Goal: Task Accomplishment & Management: Manage account settings

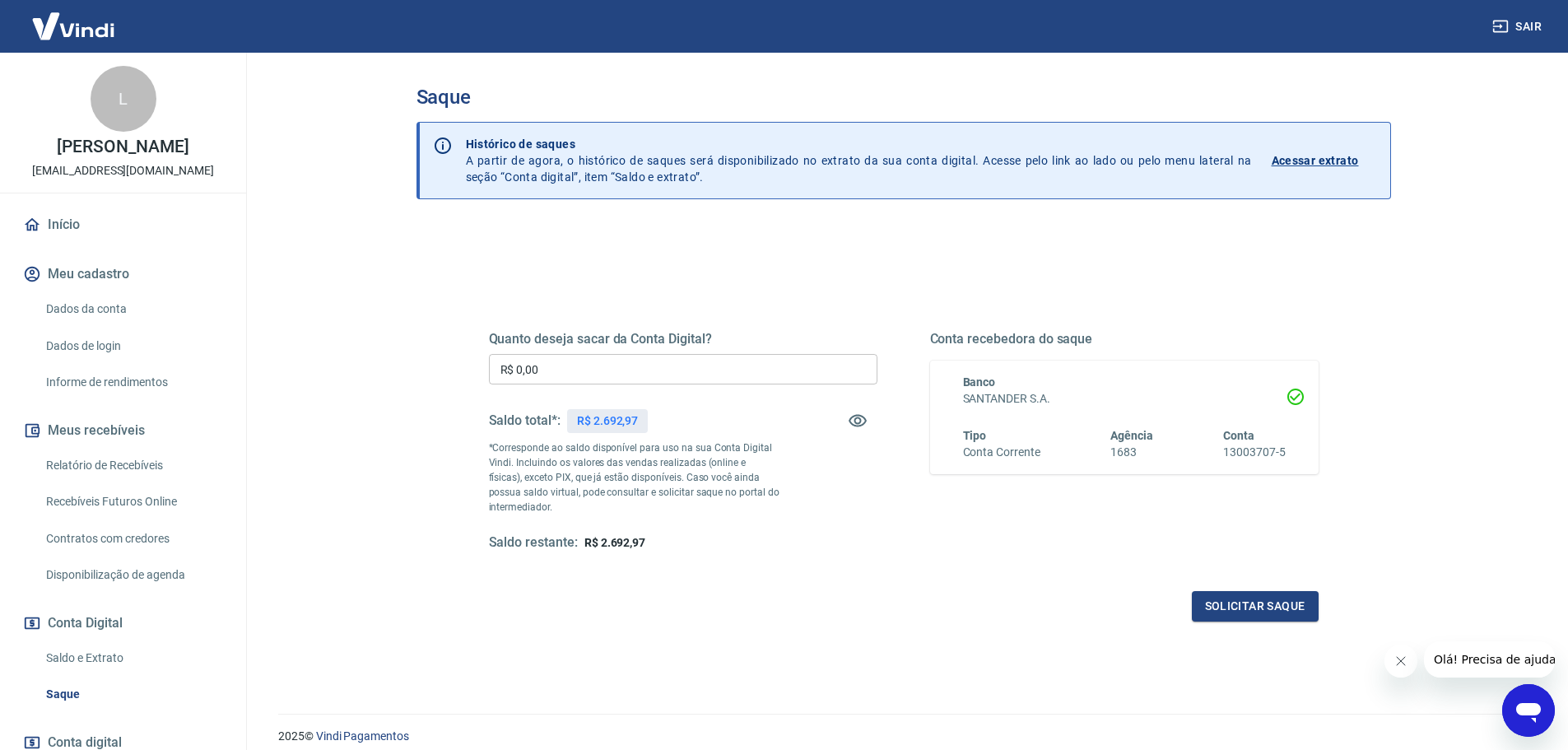
click at [590, 372] on input "R$ 0,00" at bounding box center [683, 370] width 388 height 31
type input "R$ 2.692,97"
click at [1251, 601] on button "Solicitar saque" at bounding box center [1255, 606] width 127 height 31
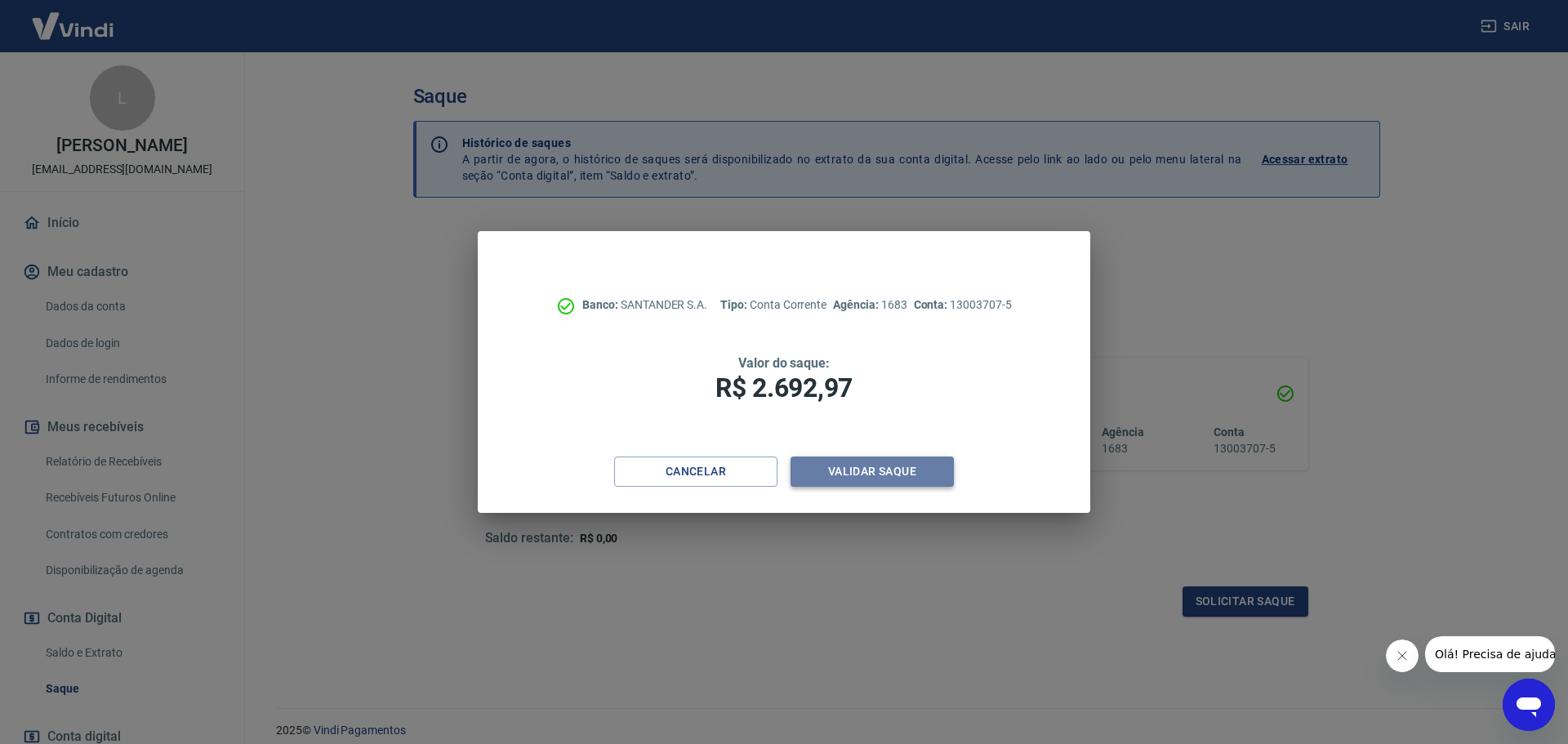
click at [873, 465] on button "Validar saque" at bounding box center [871, 472] width 163 height 30
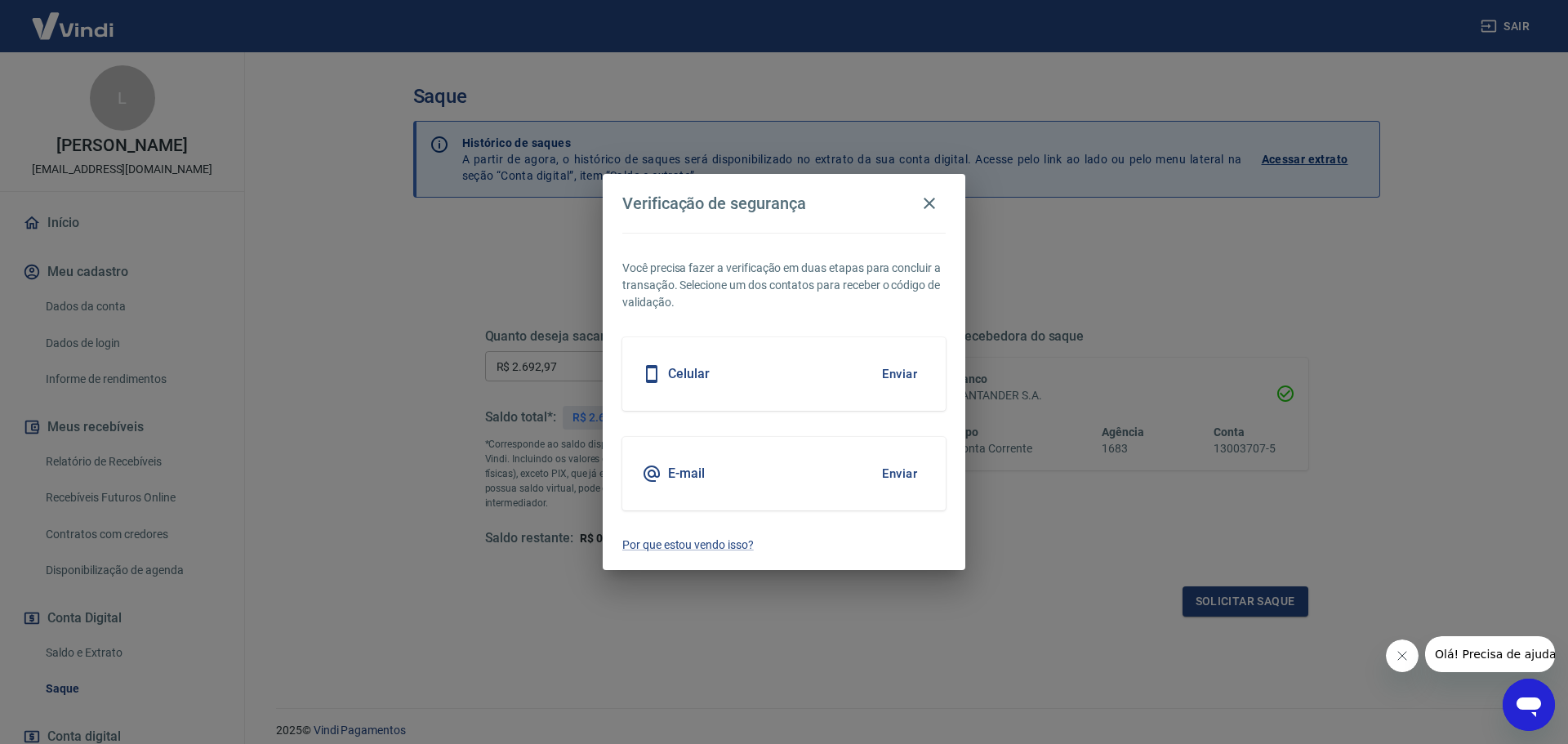
click at [899, 376] on button "Enviar" at bounding box center [900, 374] width 54 height 34
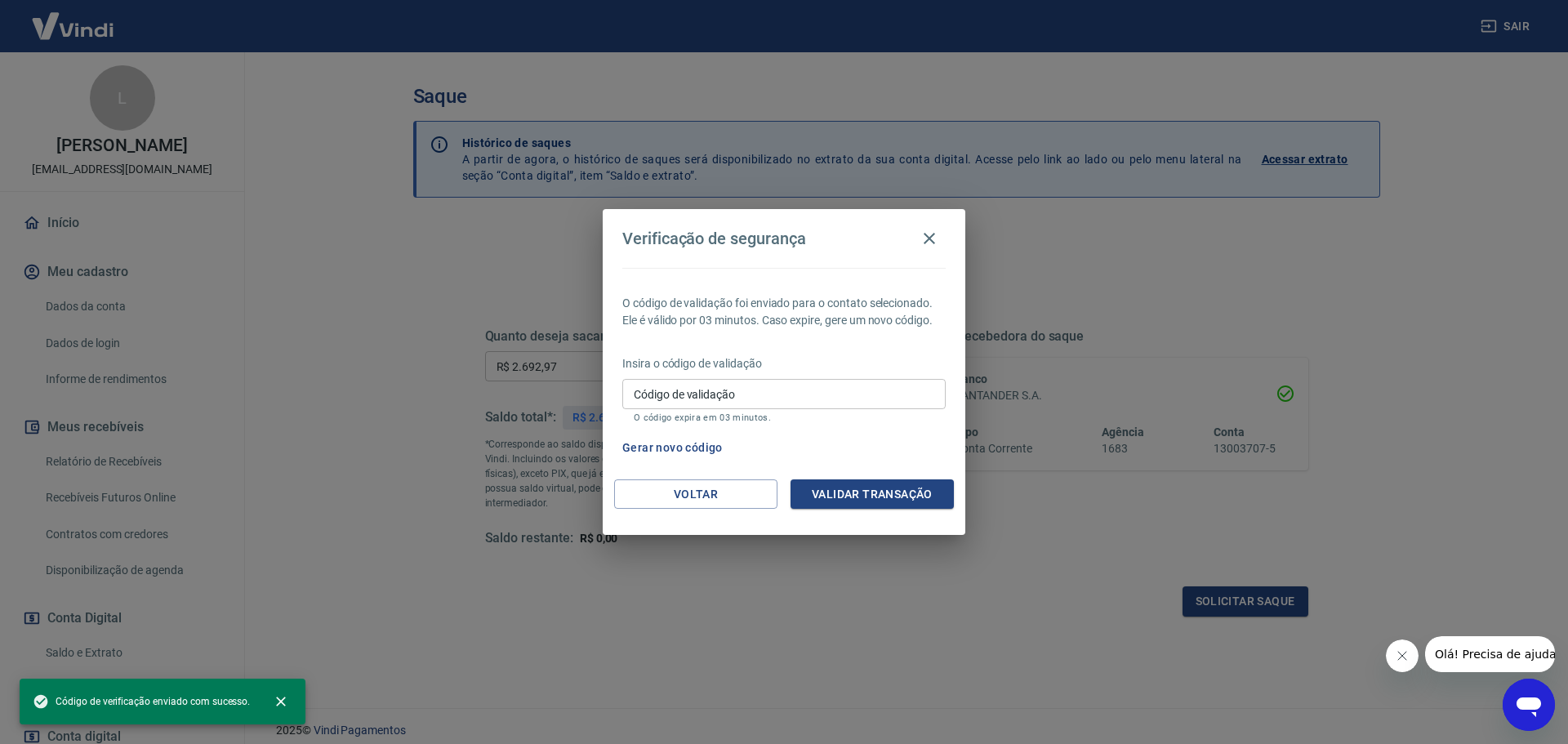
click at [827, 393] on input "Código de validação" at bounding box center [784, 394] width 324 height 30
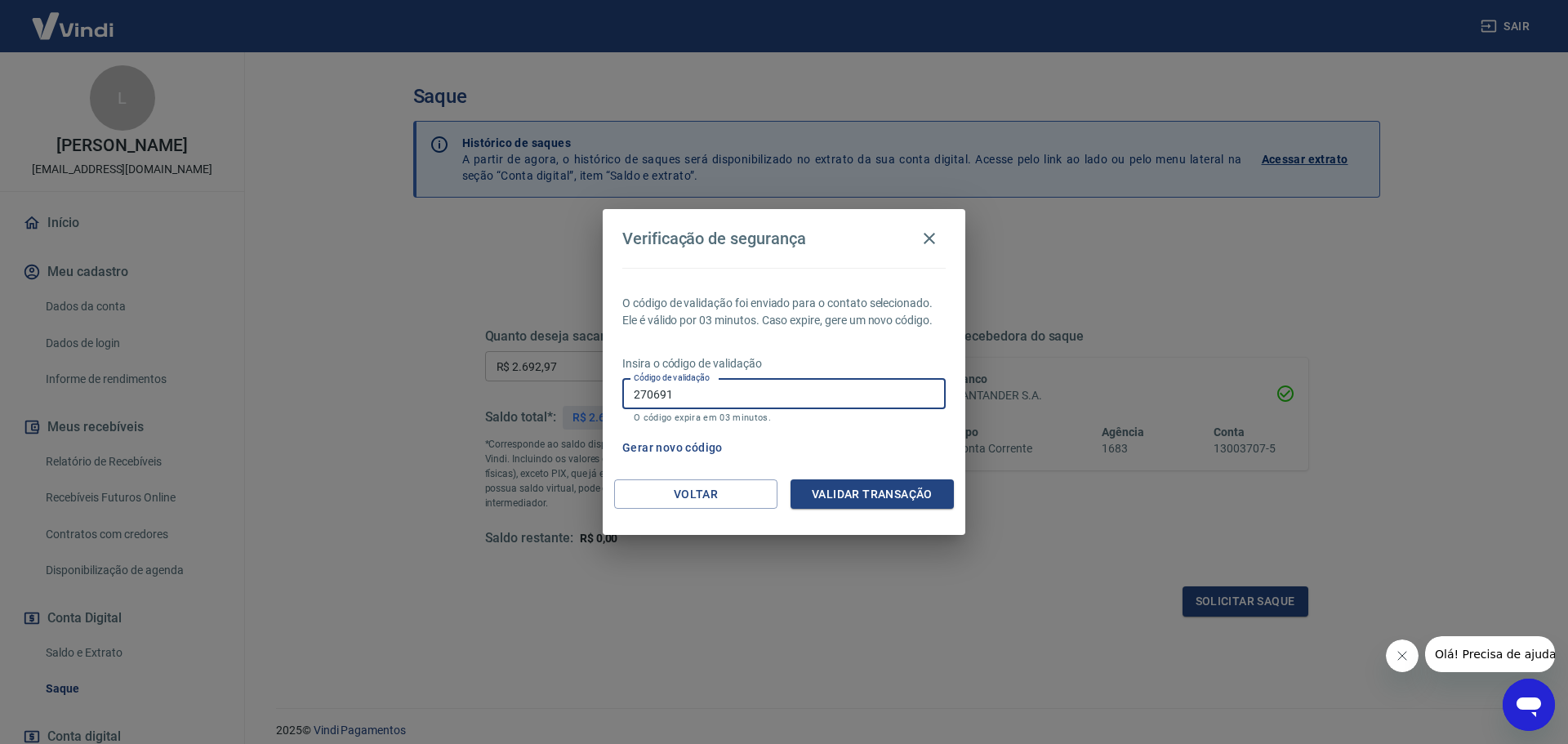
type input "270691"
click at [859, 489] on button "Validar transação" at bounding box center [871, 494] width 163 height 30
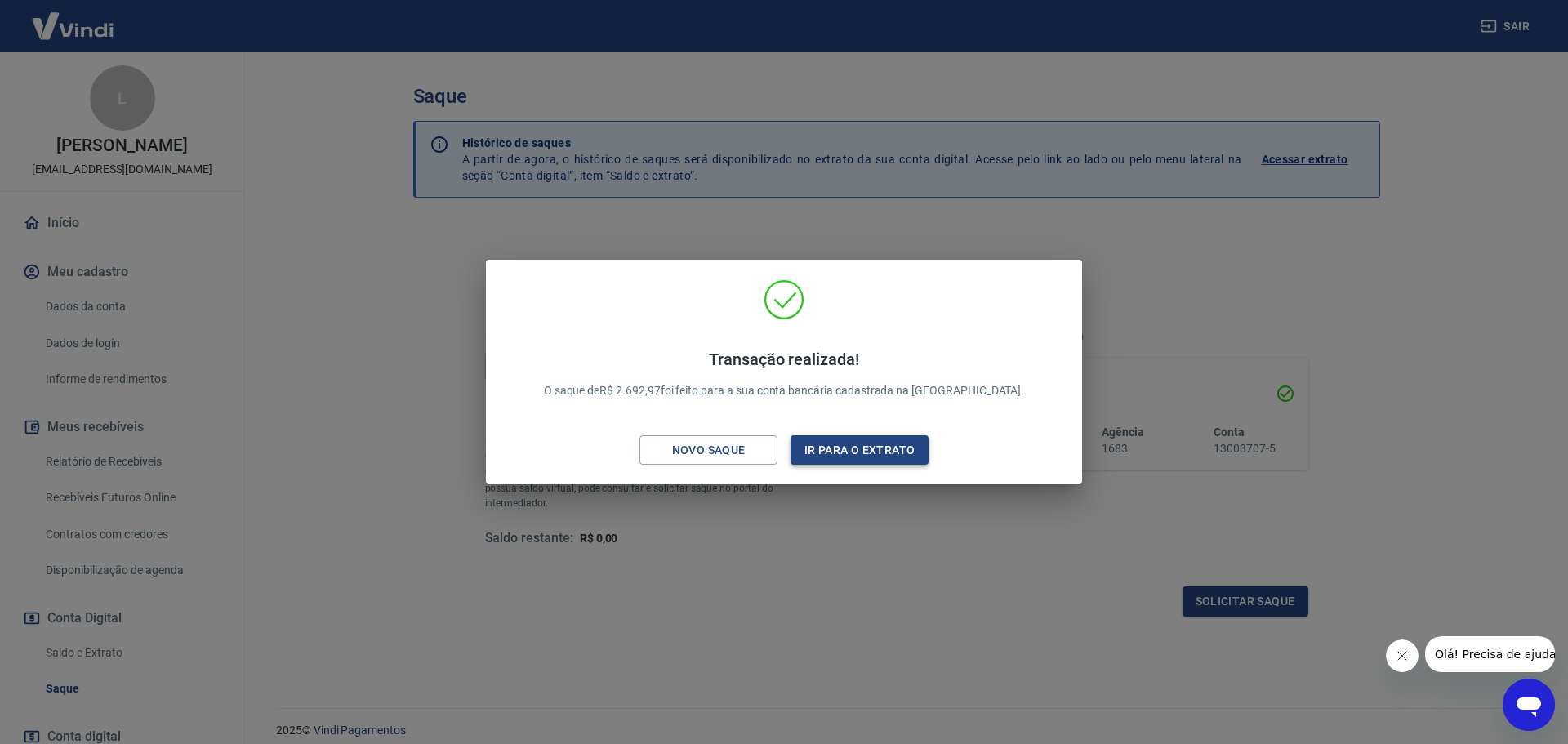
click at [882, 449] on button "Ir para o extrato" at bounding box center [859, 451] width 138 height 30
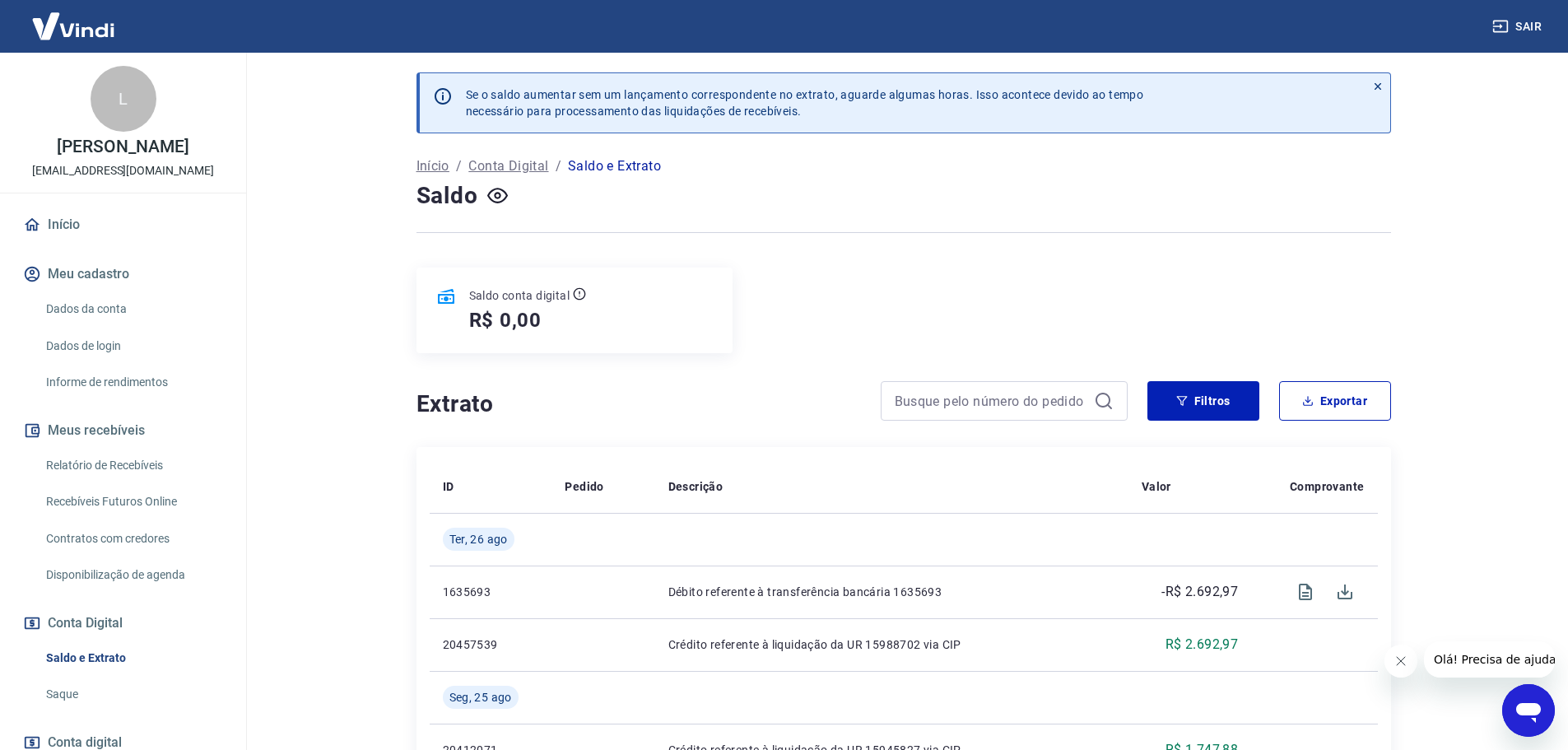
click at [624, 170] on p "Saldo e Extrato" at bounding box center [614, 166] width 93 height 20
click at [120, 326] on link "Dados da conta" at bounding box center [133, 309] width 187 height 34
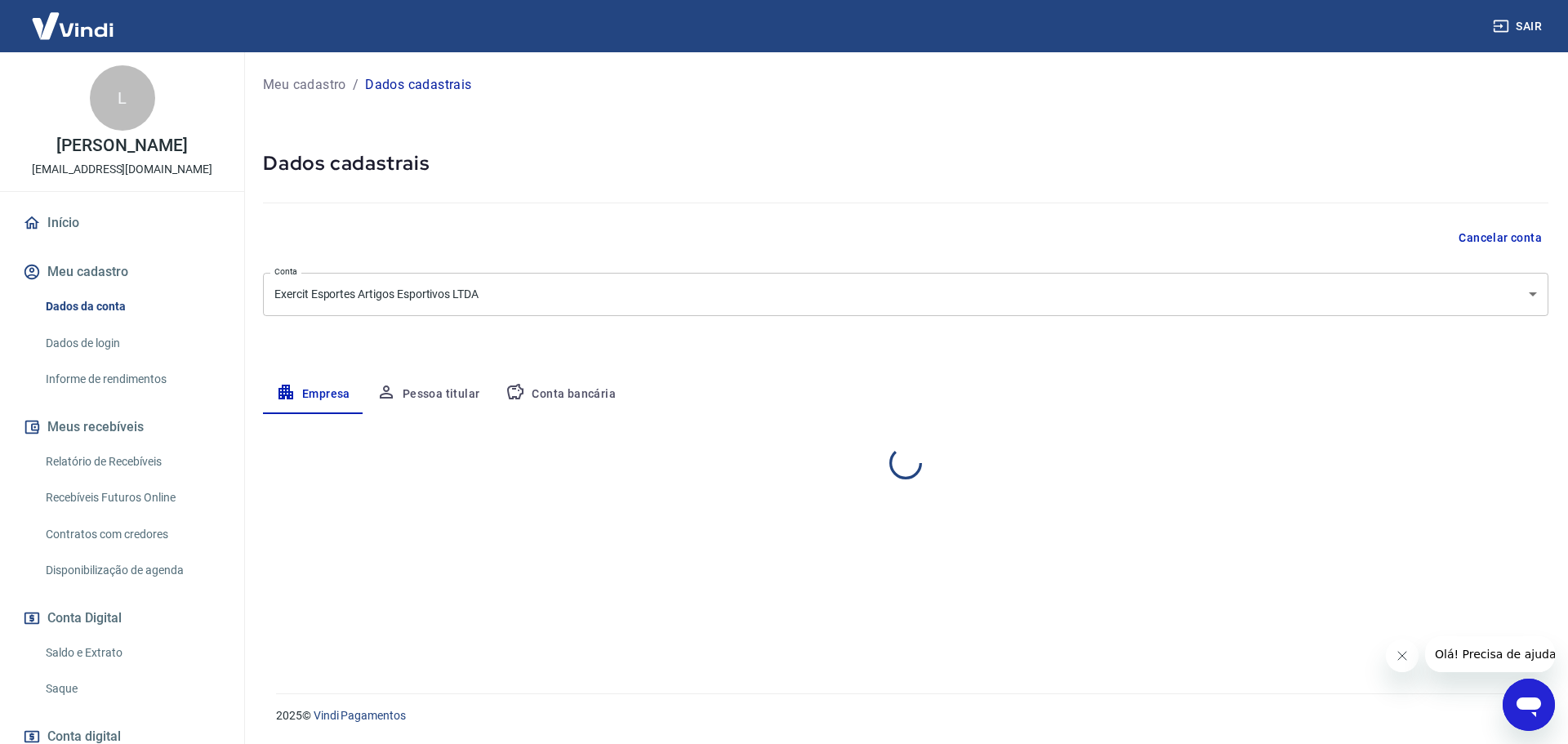
select select "RS"
select select "business"
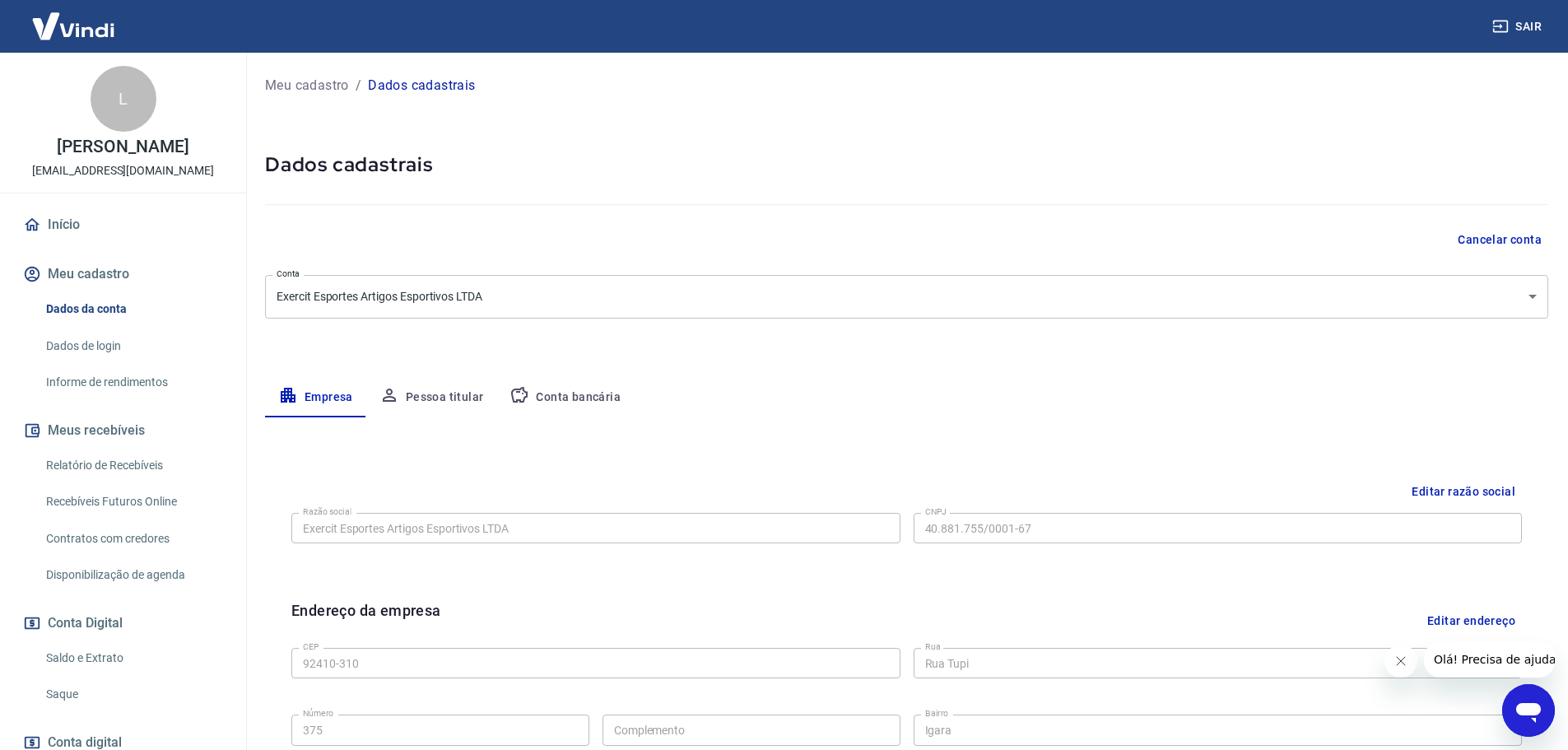
click at [569, 394] on button "Conta bancária" at bounding box center [565, 397] width 138 height 40
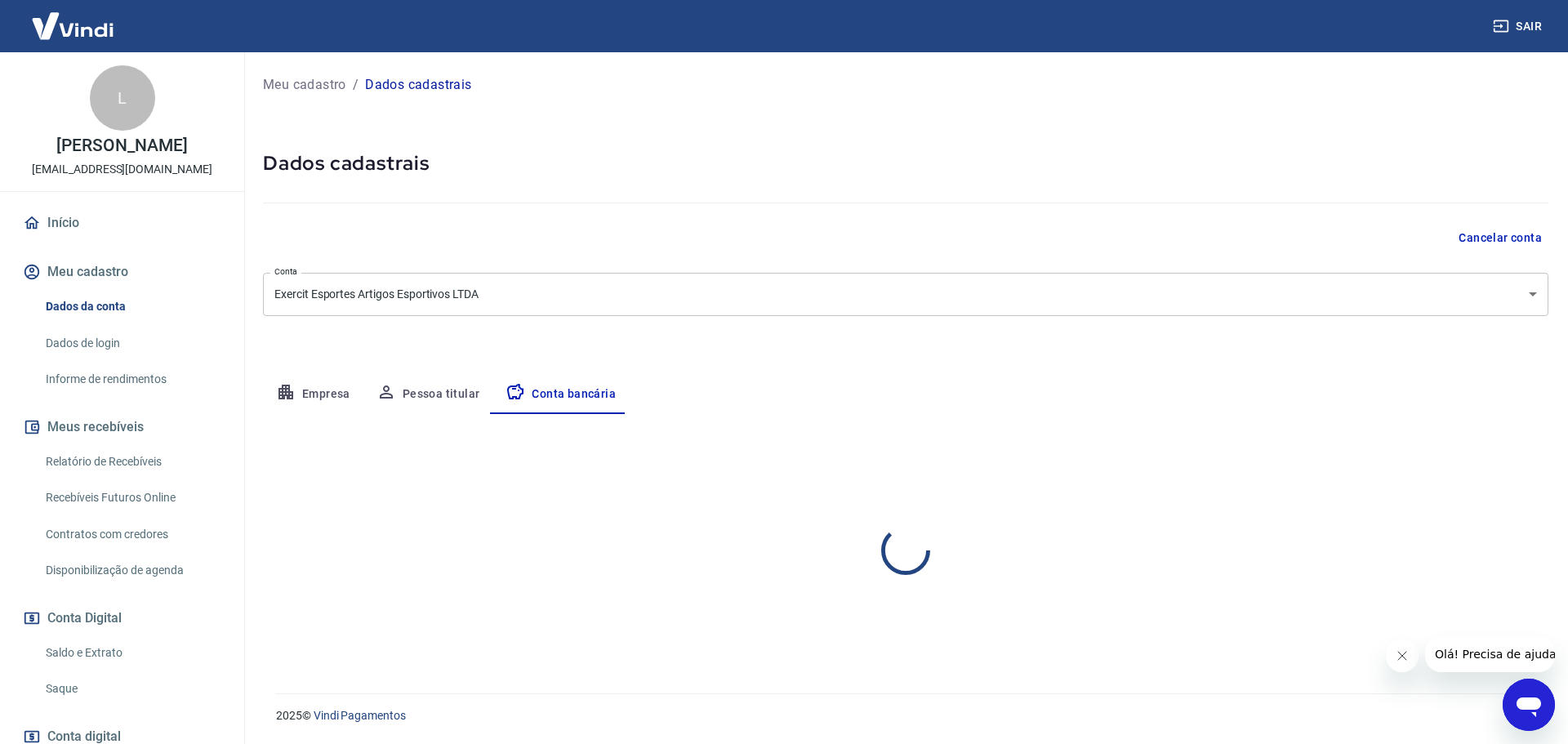
select select "1"
click at [1498, 461] on button "Editar conta bancária" at bounding box center [1480, 462] width 136 height 31
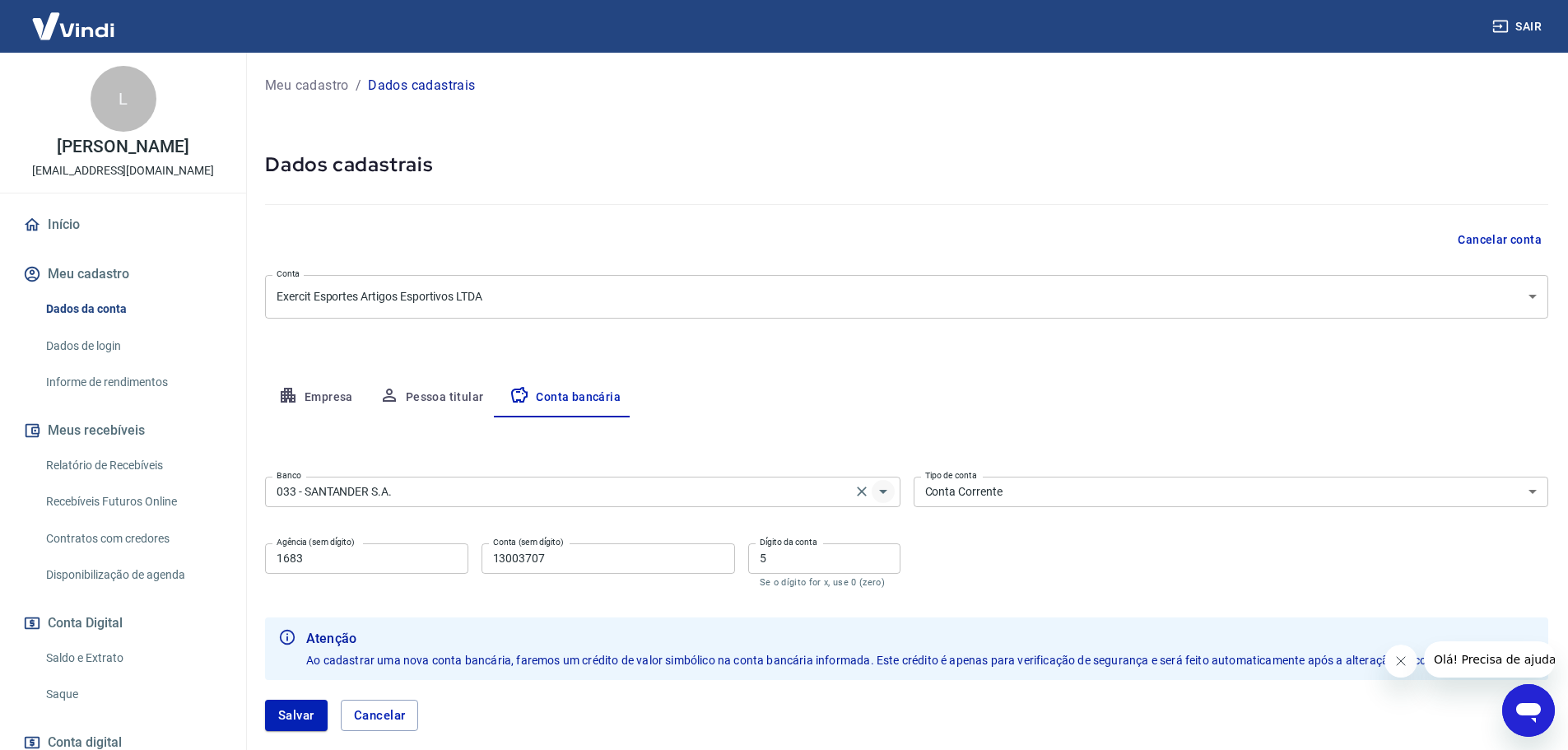
click at [876, 488] on icon "Abrir" at bounding box center [883, 492] width 20 height 20
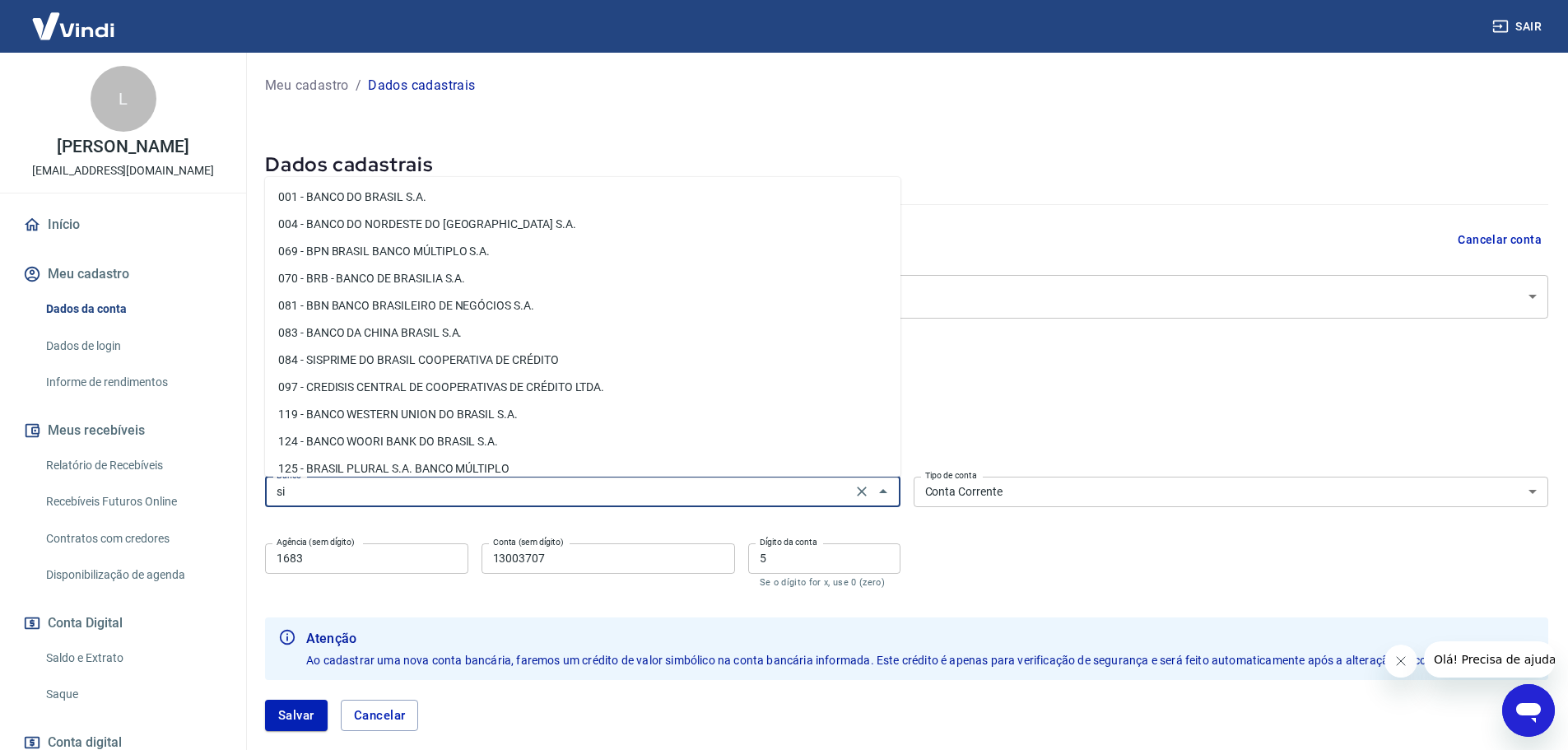
type input "s"
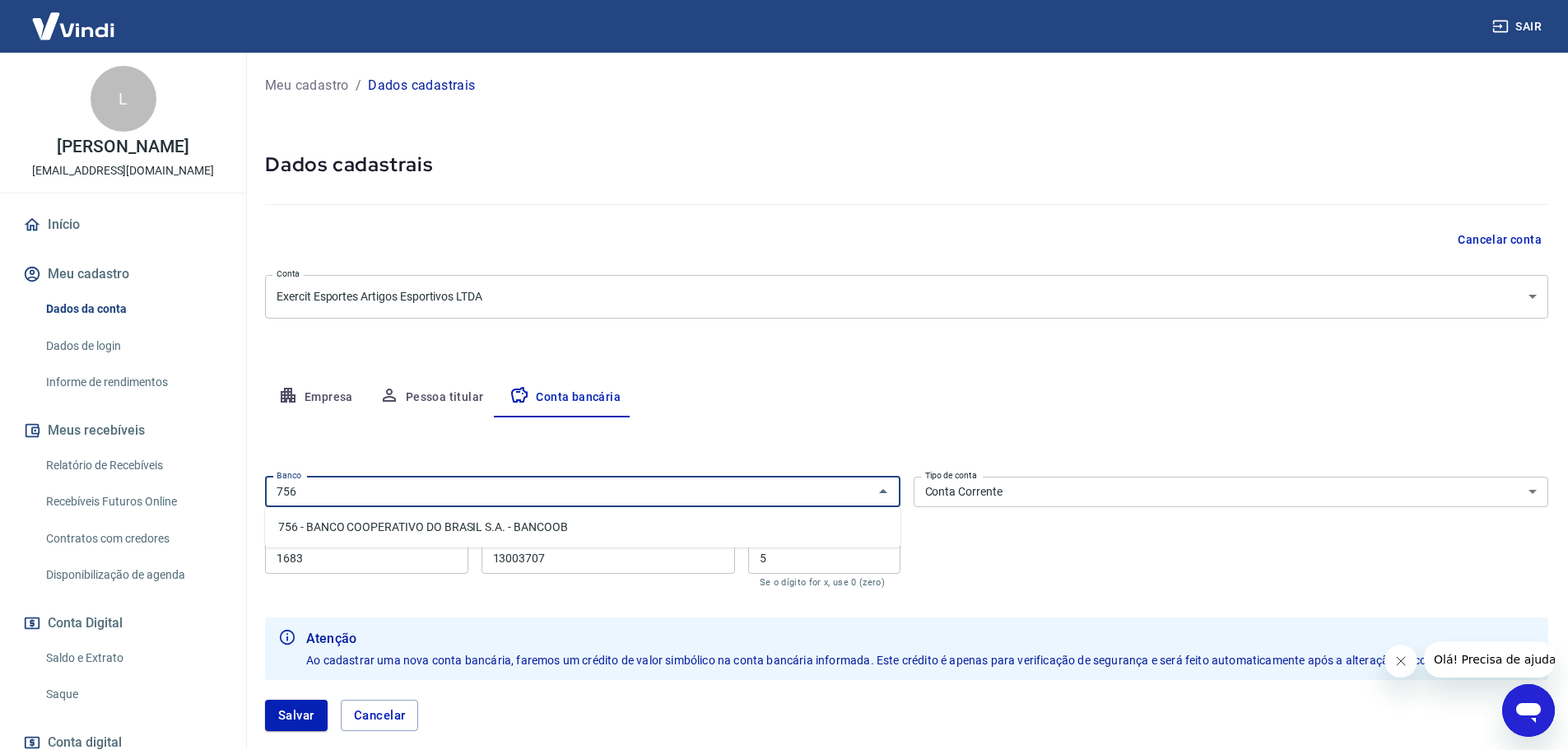
click at [414, 527] on li "756 - BANCO COOPERATIVO DO BRASIL S.A. - BANCOOB" at bounding box center [583, 527] width 636 height 27
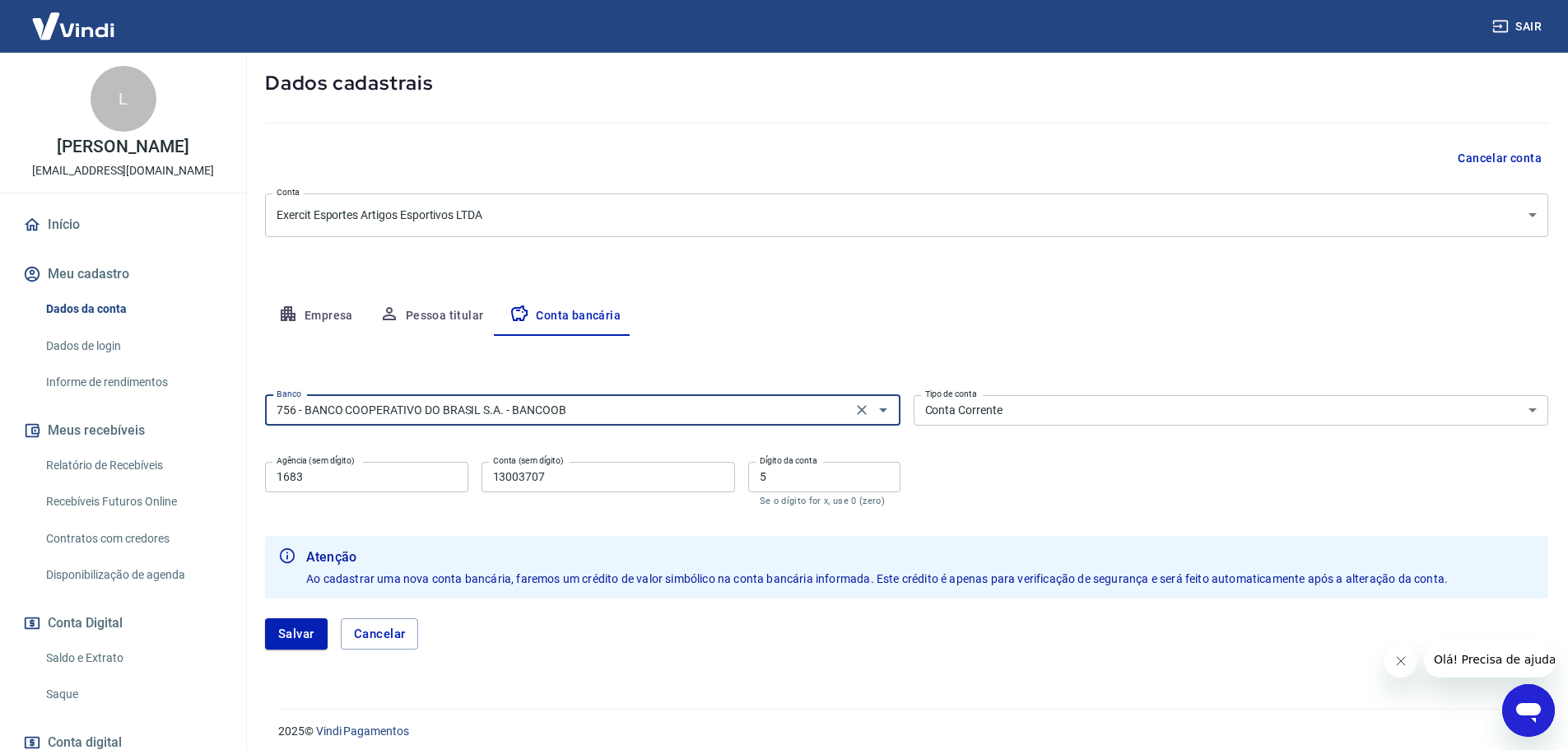
scroll to position [83, 0]
type input "756 - BANCO COOPERATIVO DO BRASIL S.A. - BANCOOB"
click at [346, 480] on input "1683" at bounding box center [367, 477] width 203 height 31
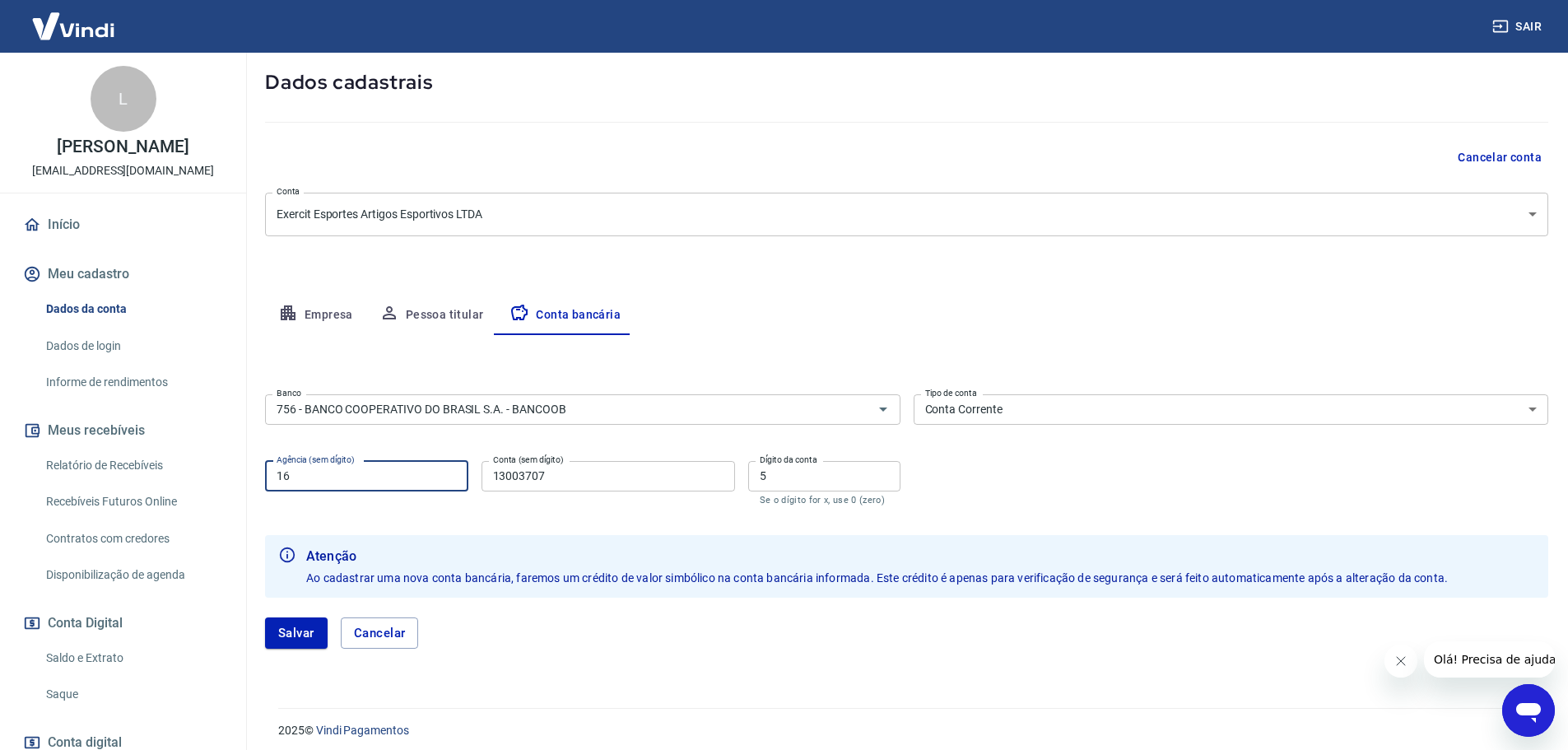
type input "1"
type input "4343"
type input "53872"
type input "8"
click at [296, 629] on button "Salvar" at bounding box center [297, 633] width 63 height 31
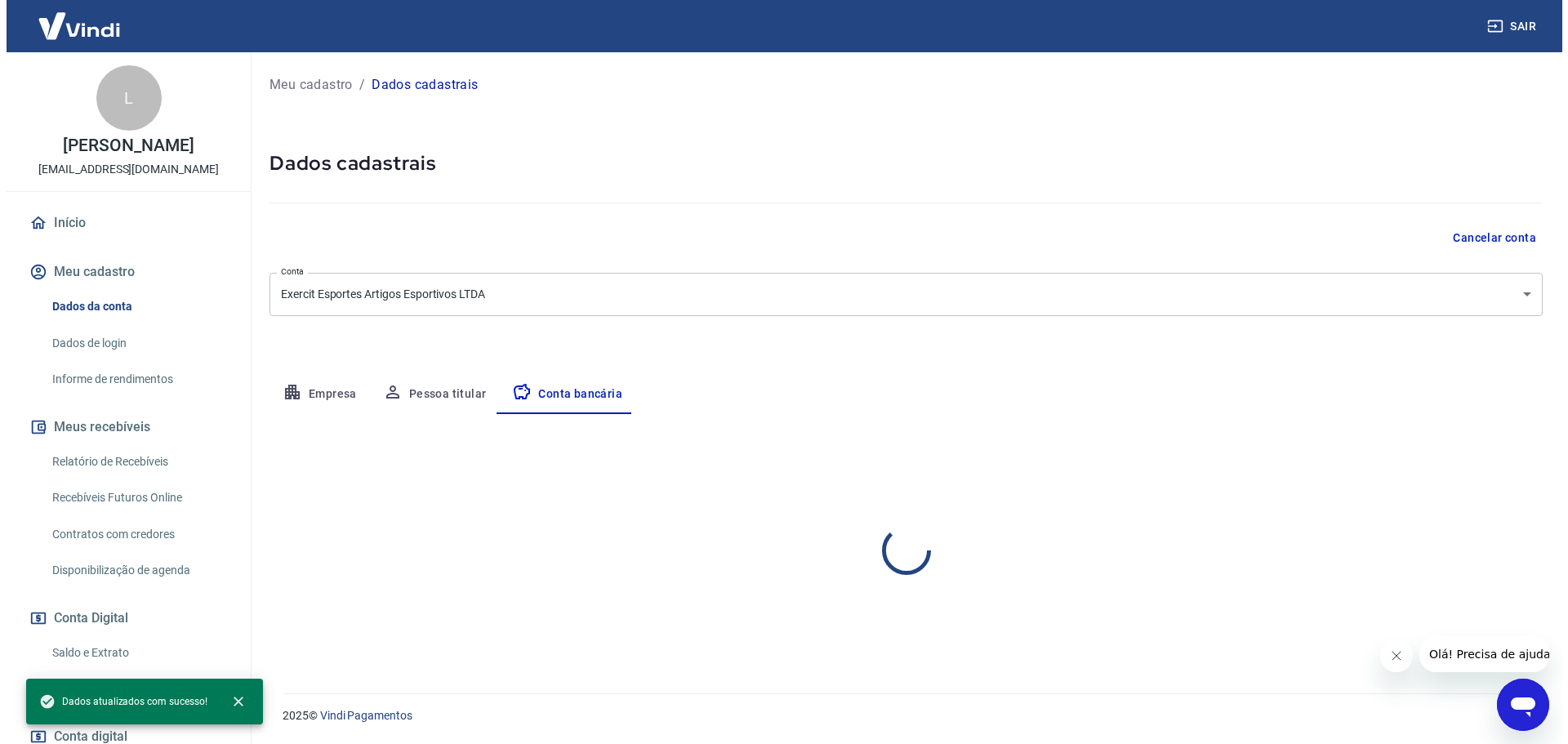
scroll to position [0, 0]
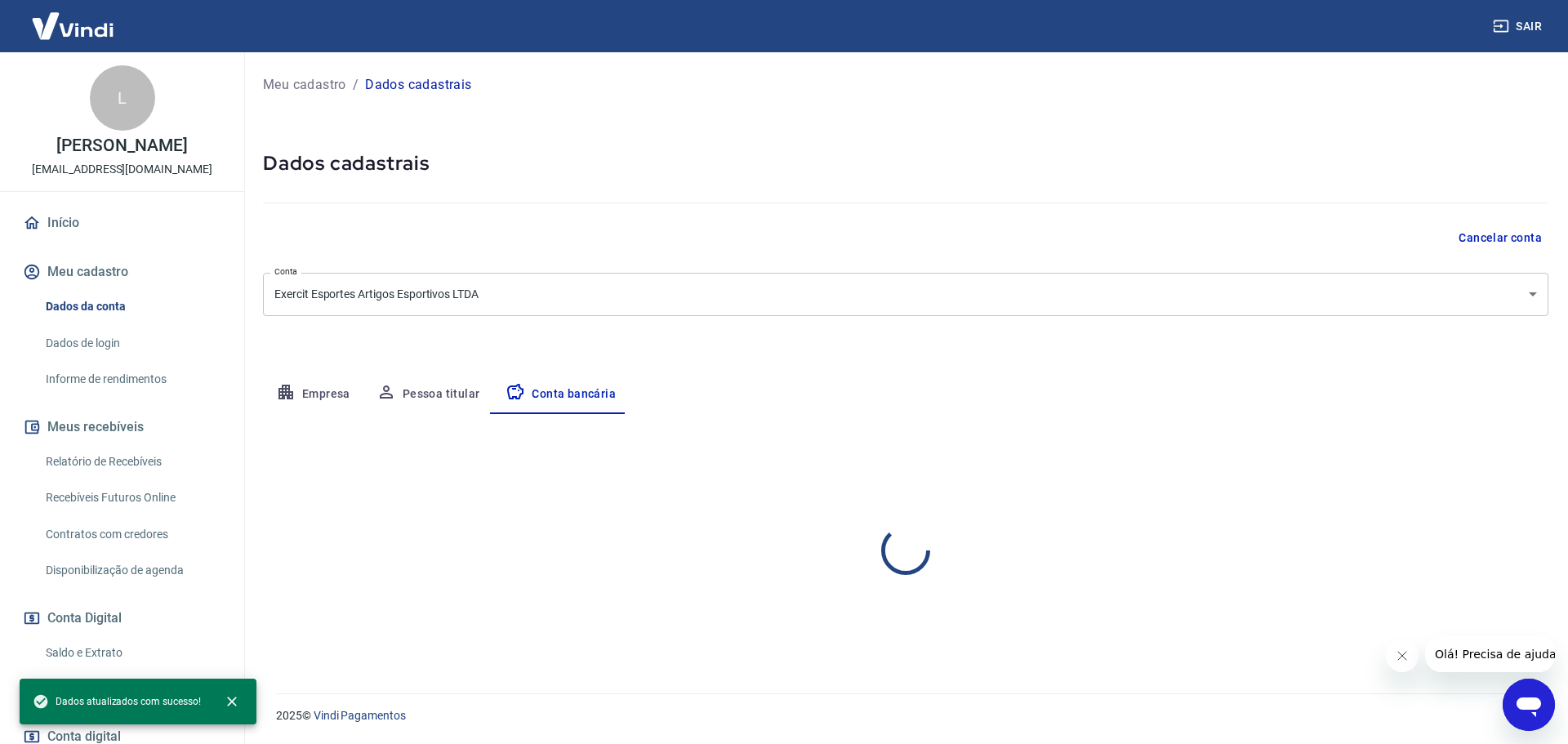
select select "1"
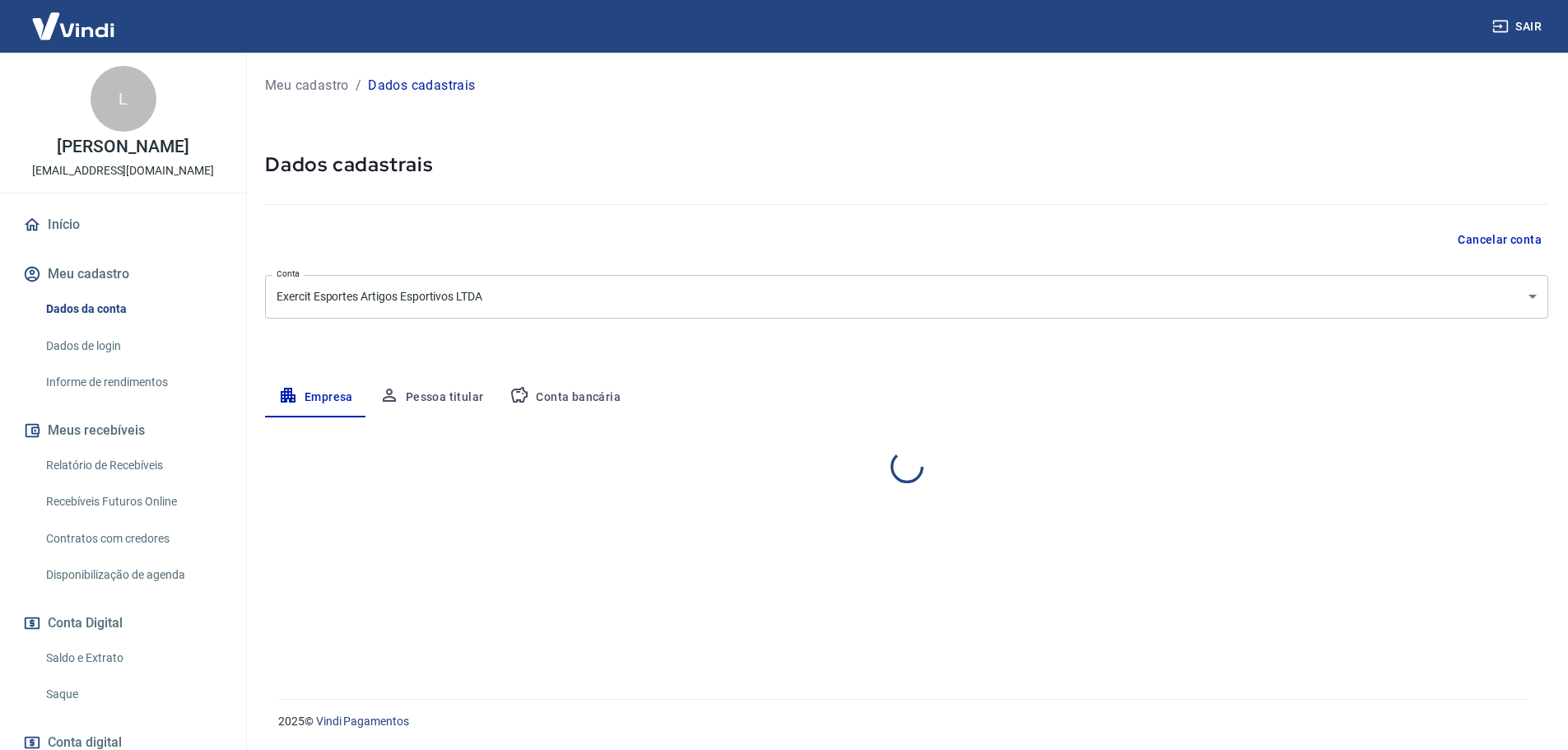
select select "RS"
select select "business"
